Goal: Task Accomplishment & Management: Use online tool/utility

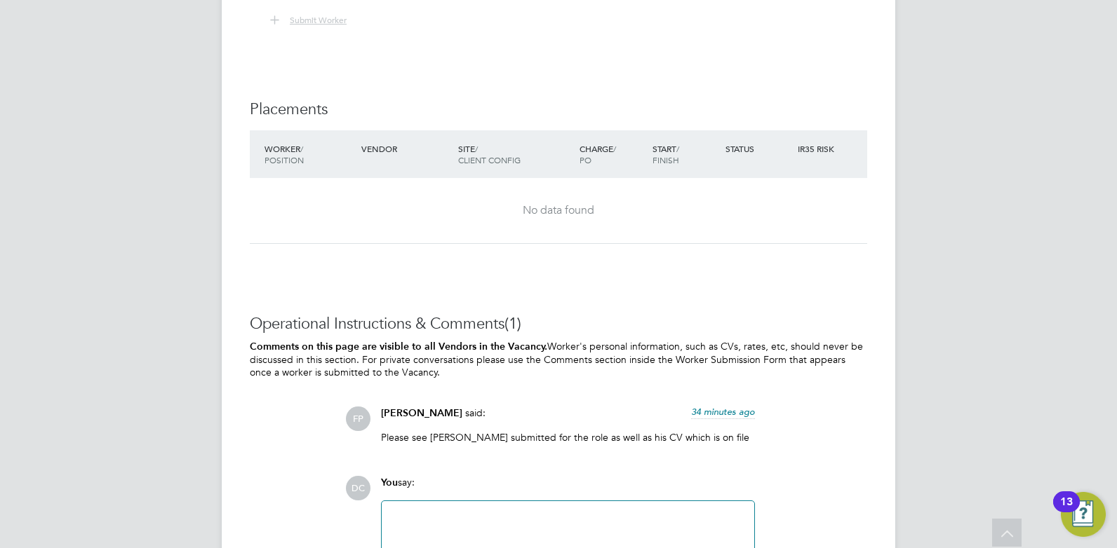
scroll to position [2805, 0]
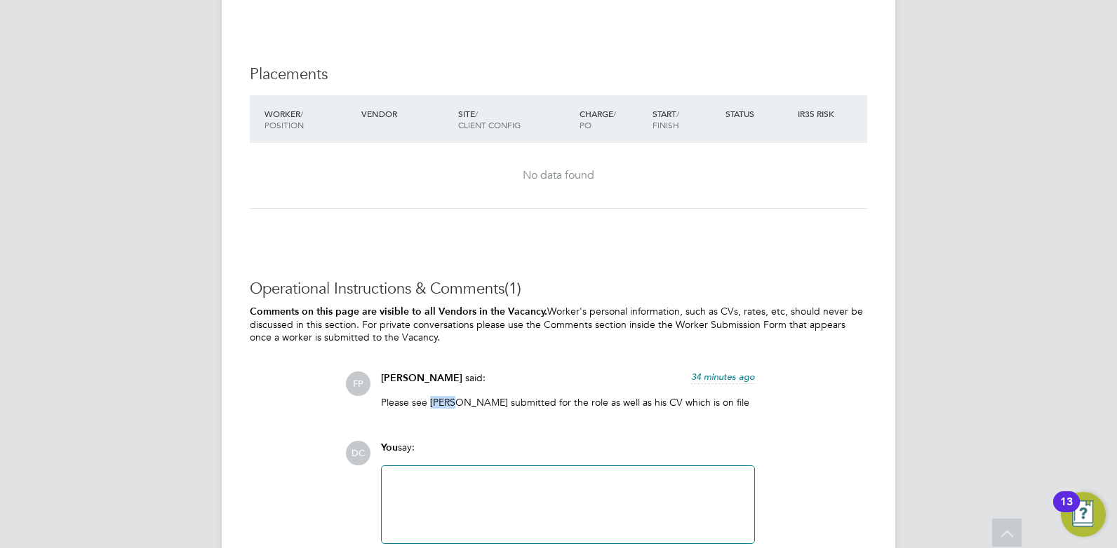
drag, startPoint x: 452, startPoint y: 399, endPoint x: 429, endPoint y: 399, distance: 23.1
click at [429, 399] on p "Please see Chris submitted for the role as well as his CV which is on file" at bounding box center [568, 402] width 374 height 13
click at [645, 433] on div "Operational Instructions & Comments (1) Comments on this page are visible to al…" at bounding box center [558, 428] width 617 height 299
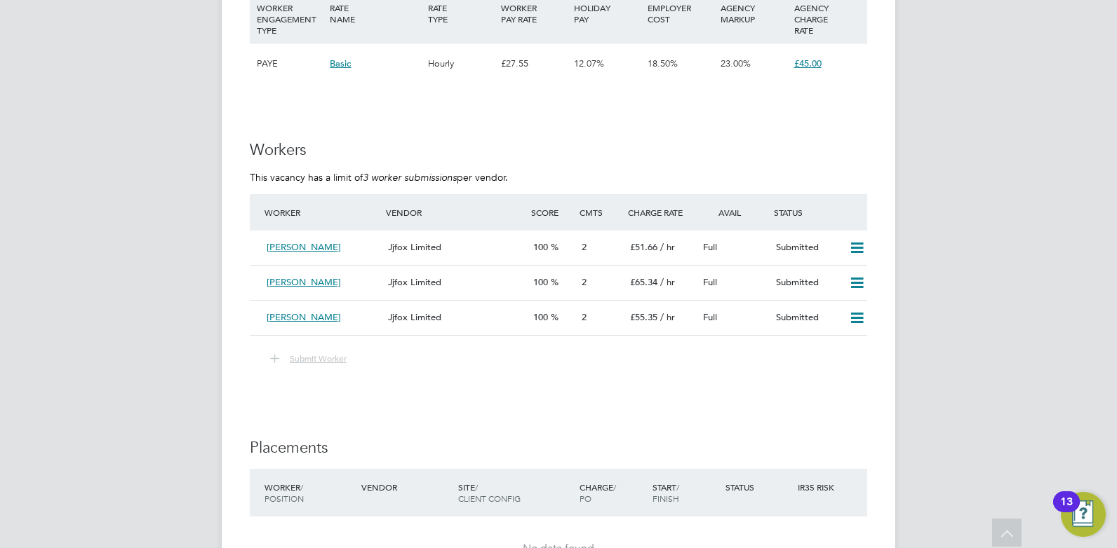
scroll to position [2449, 0]
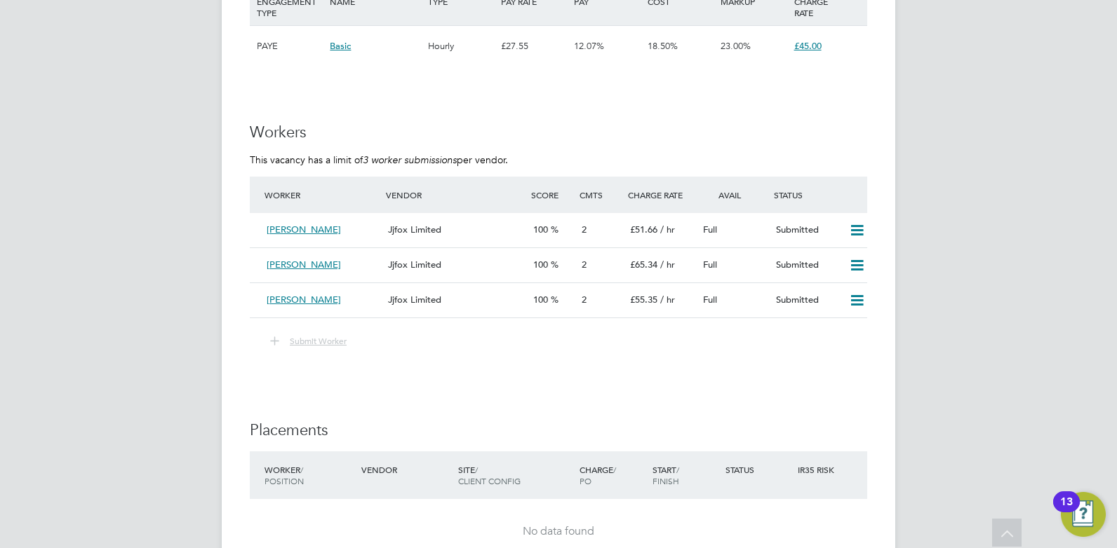
click at [311, 343] on span "Submit Worker" at bounding box center [318, 340] width 57 height 11
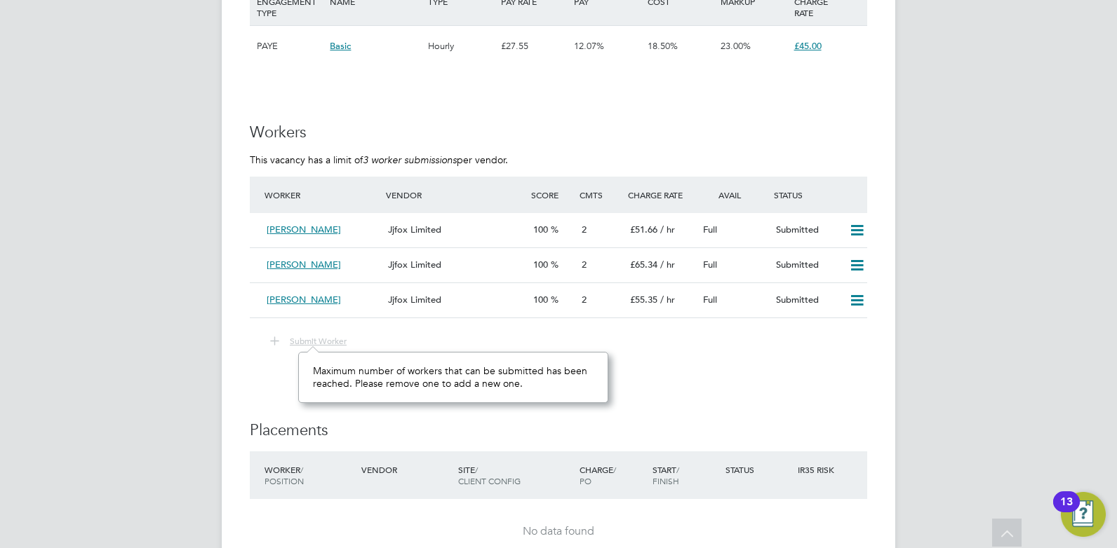
scroll to position [2554, 0]
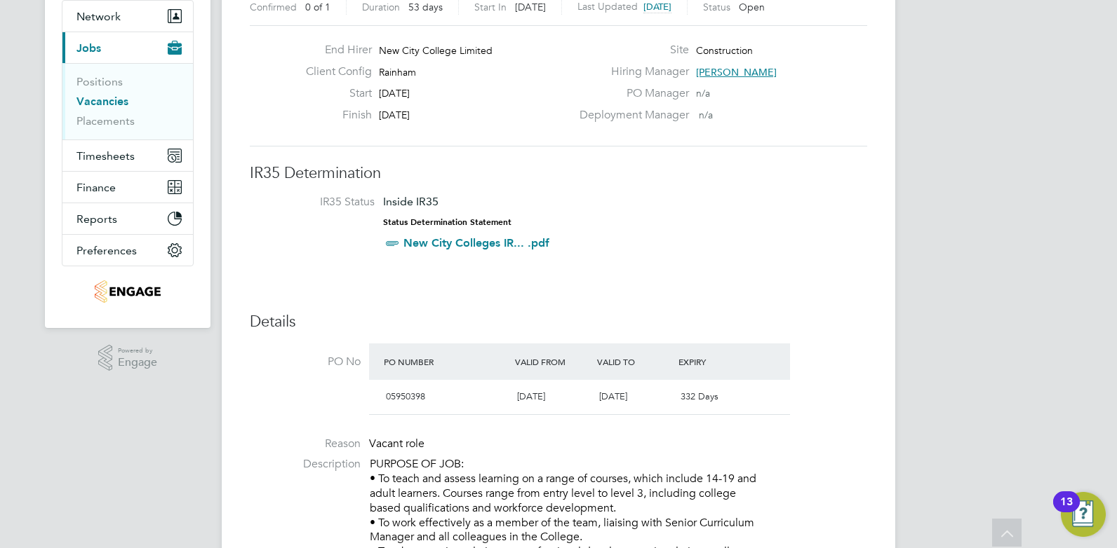
scroll to position [0, 0]
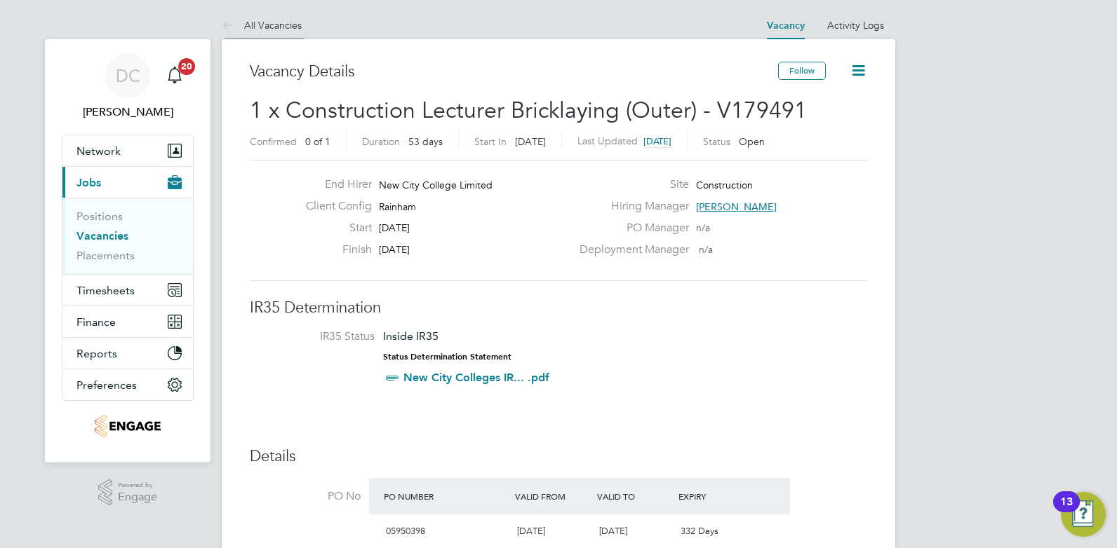
click at [278, 21] on link "All Vacancies" at bounding box center [262, 25] width 80 height 13
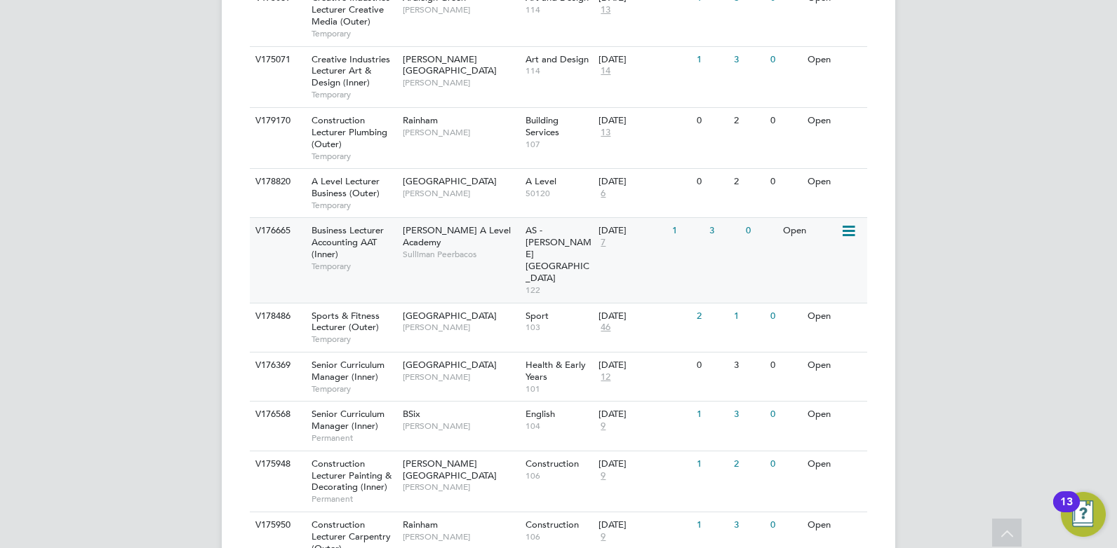
scroll to position [1157, 0]
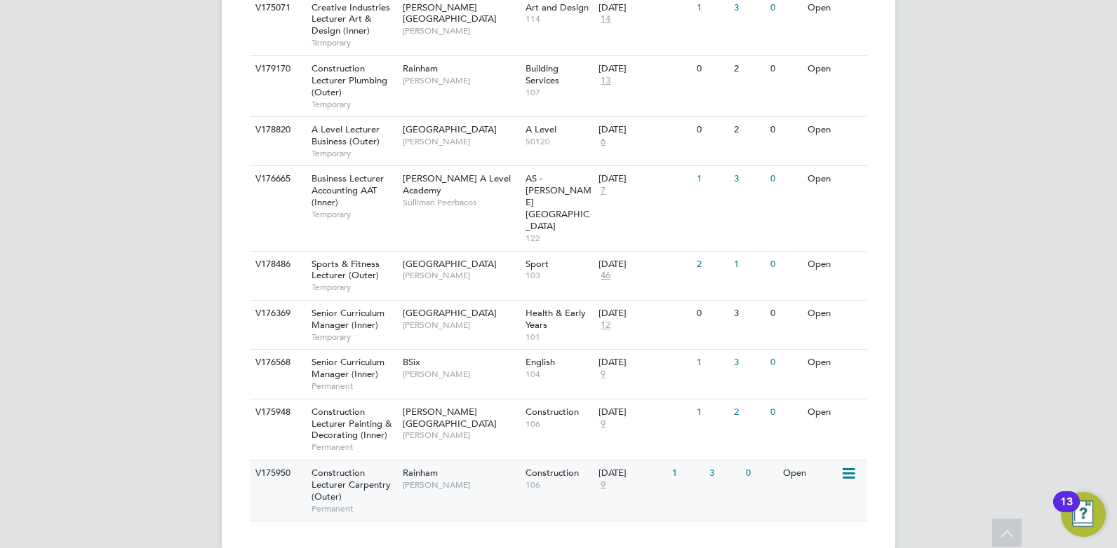
click at [492, 483] on div "V175950 Construction Lecturer Carpentry (Outer) Permanent Rainham Stephen Brays…" at bounding box center [558, 490] width 617 height 61
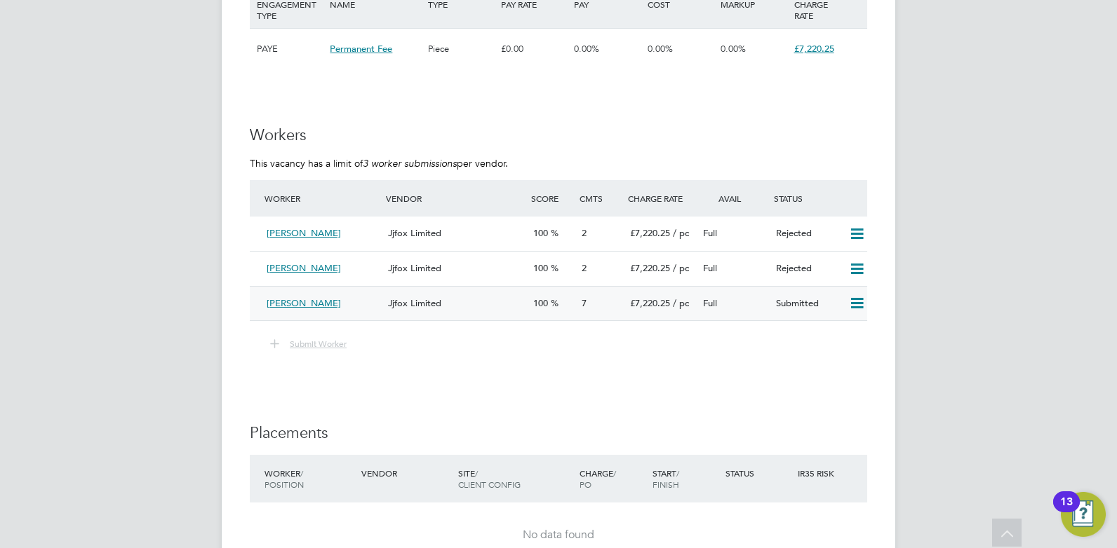
click at [351, 308] on div "[PERSON_NAME]" at bounding box center [321, 303] width 121 height 23
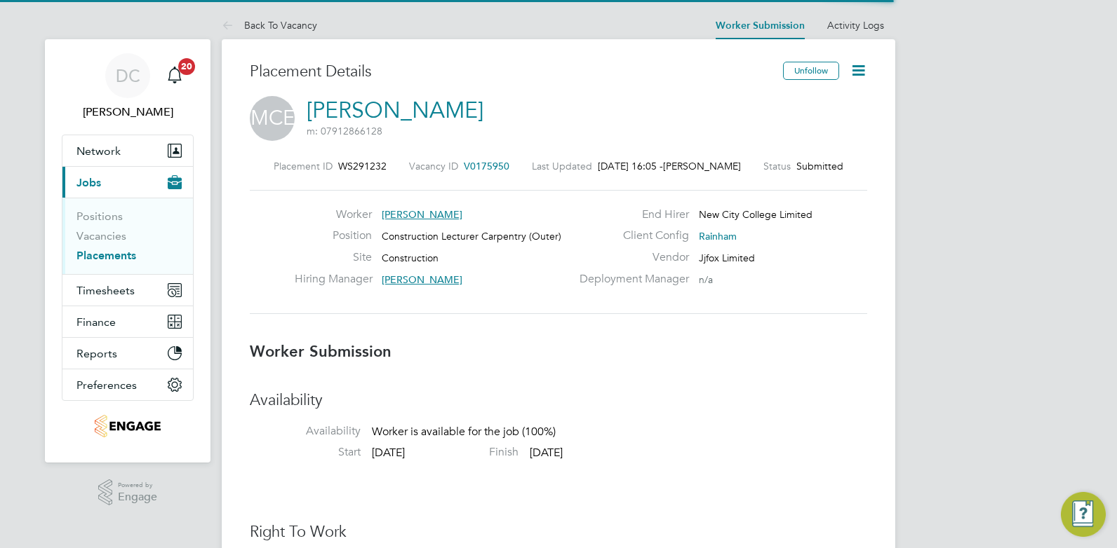
scroll to position [13, 112]
